Goal: Check status: Check status

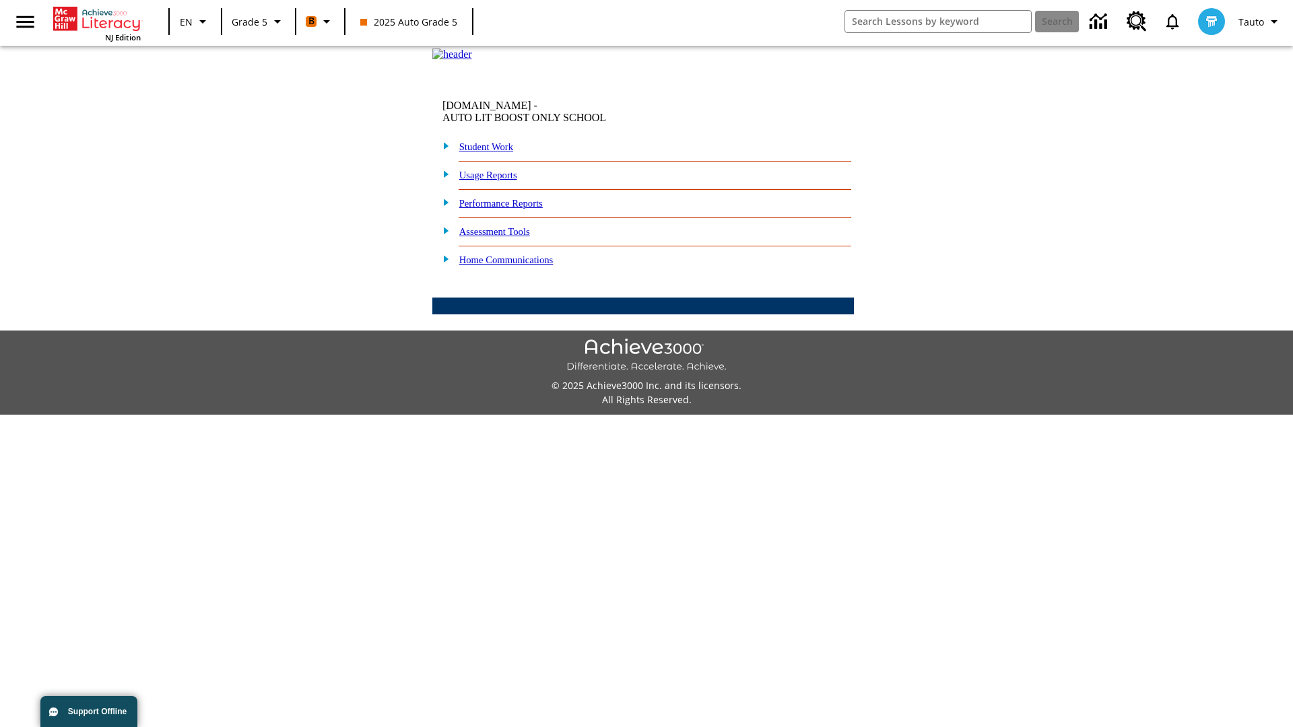
click at [495, 152] on link "Student Work" at bounding box center [486, 146] width 54 height 11
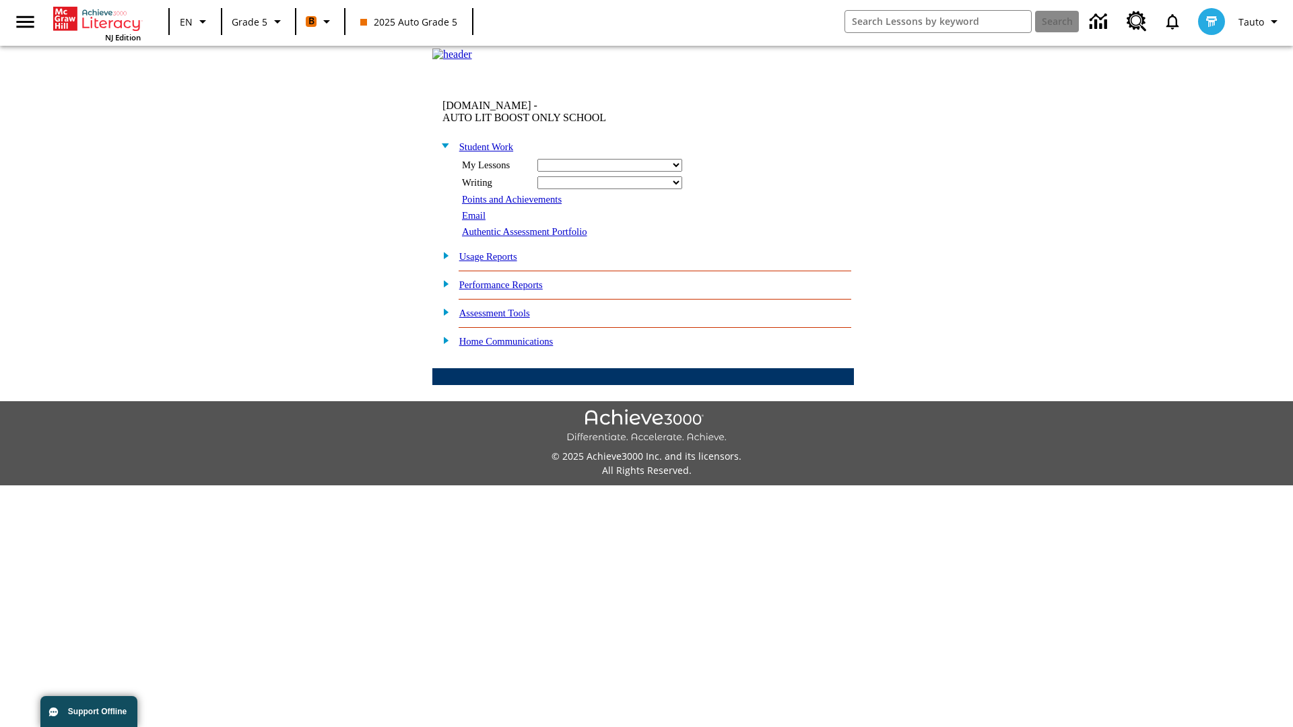
select select "/options/reports/?report_id=12&atype=1&section=2"
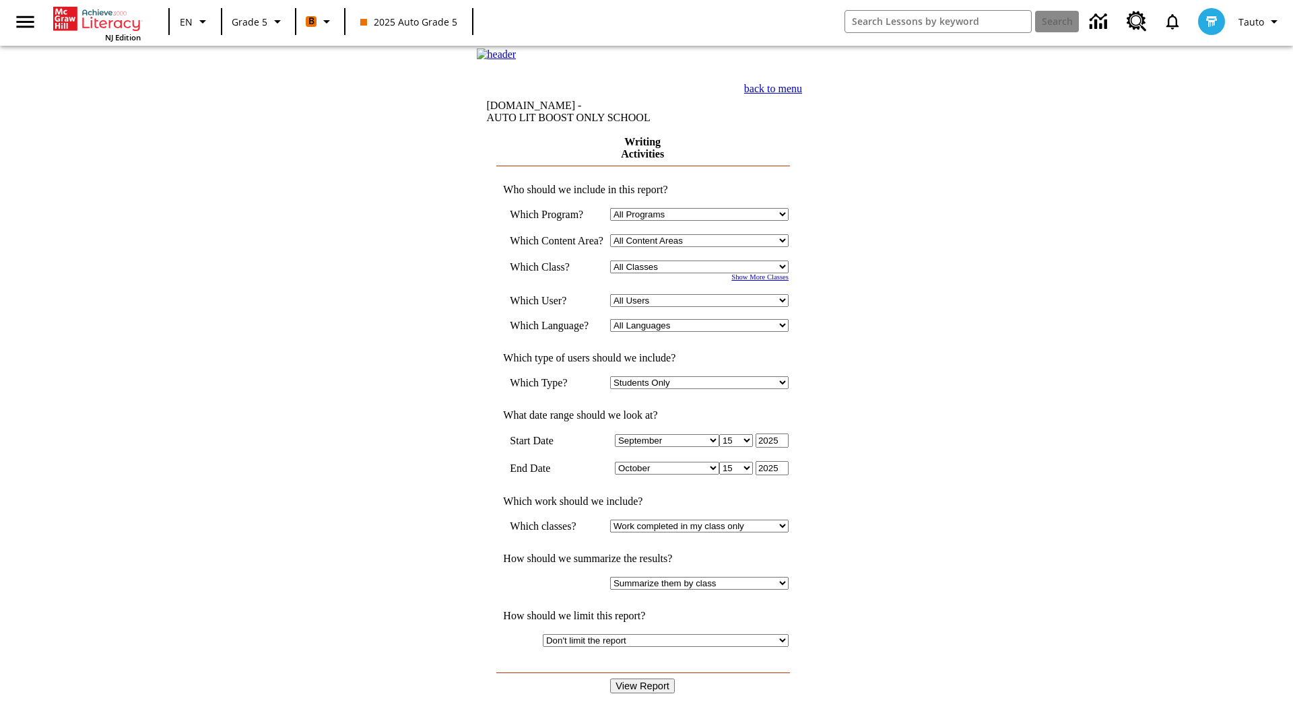
click at [703, 273] on select "Select a Class: All Classes 2025 Auto Grade 5 OL 2025 Auto Grade 6" at bounding box center [699, 267] width 178 height 13
select select "11133131"
click at [703, 307] on select "All Users Cat, Sautoen Cat, Sautoes Cat1, Sautoss Donotlogin, Sautoen Twoschool…" at bounding box center [699, 300] width 178 height 13
select select "21437107"
click at [644, 679] on input "View Report" at bounding box center [642, 686] width 65 height 15
